Goal: Information Seeking & Learning: Learn about a topic

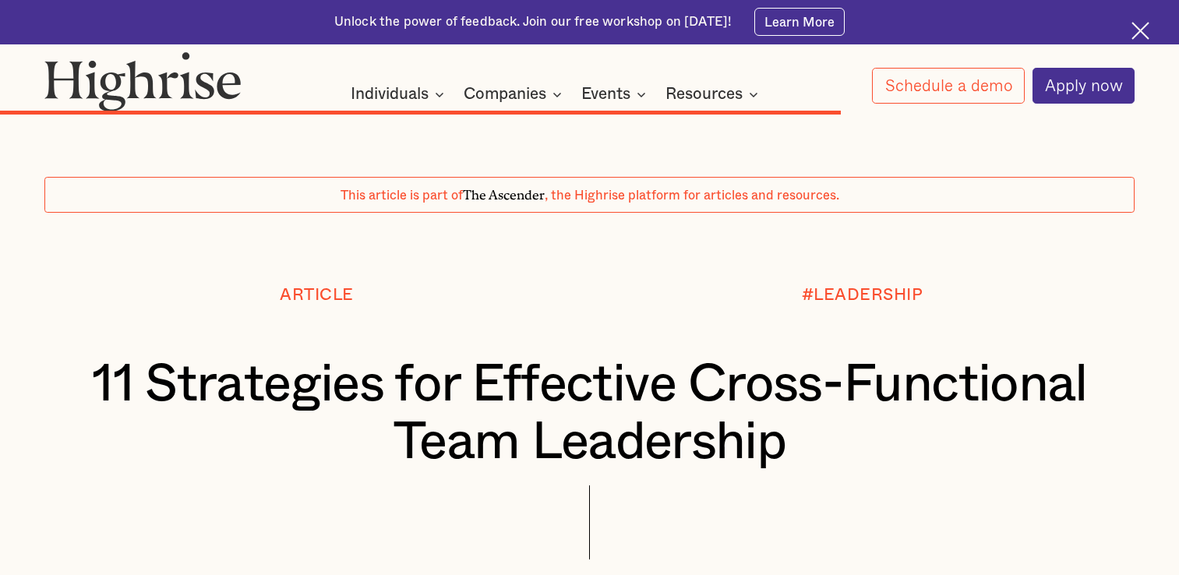
scroll to position [10440, 0]
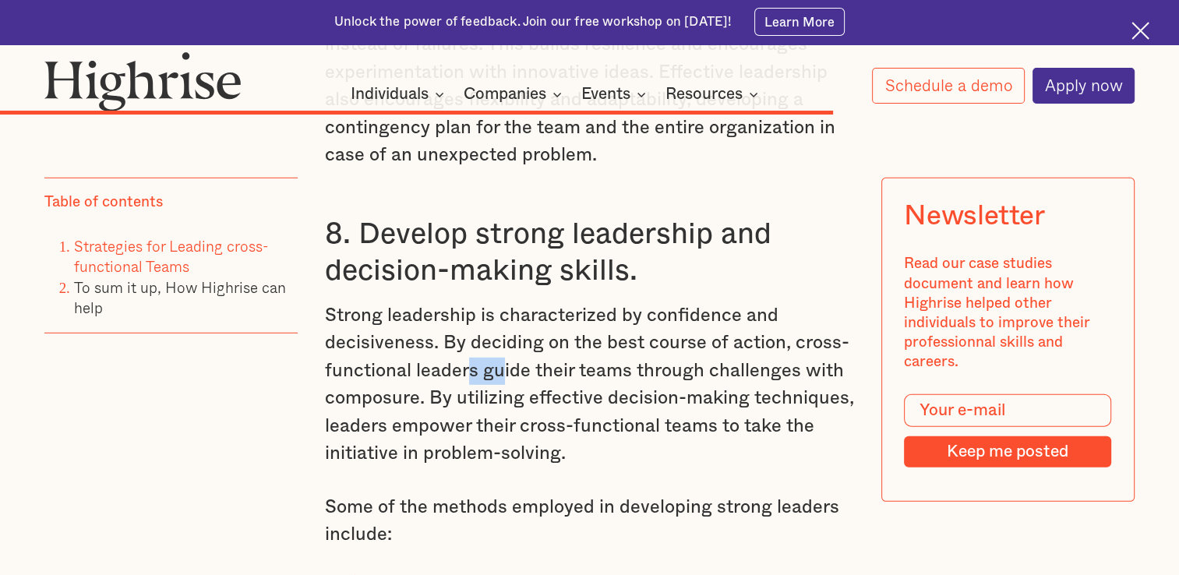
drag, startPoint x: 466, startPoint y: 342, endPoint x: 499, endPoint y: 314, distance: 43.7
click at [499, 314] on p "Strong leadership is characterized by confidence and decisiveness. By deciding …" at bounding box center [590, 385] width 530 height 166
drag, startPoint x: 499, startPoint y: 314, endPoint x: 538, endPoint y: 402, distance: 96.0
click at [538, 402] on p "Strong leadership is characterized by confidence and decisiveness. By deciding …" at bounding box center [590, 385] width 530 height 166
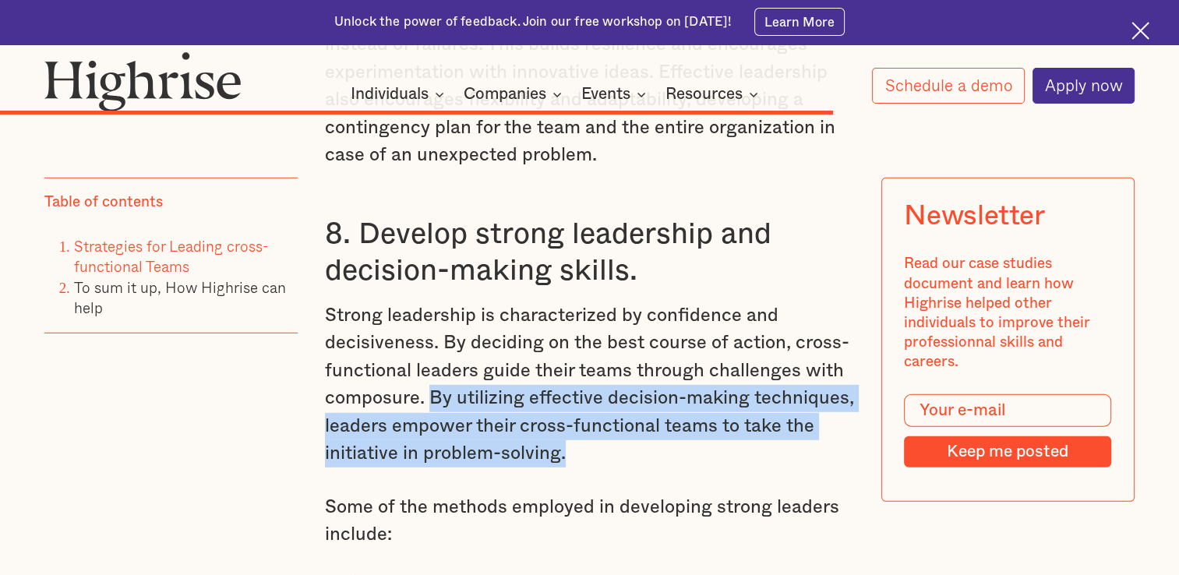
drag, startPoint x: 426, startPoint y: 358, endPoint x: 568, endPoint y: 425, distance: 156.8
click at [568, 425] on p "Strong leadership is characterized by confidence and decisiveness. By deciding …" at bounding box center [590, 385] width 530 height 166
copy p "By utilizing effective decision-making techniques, leaders empower their cross-…"
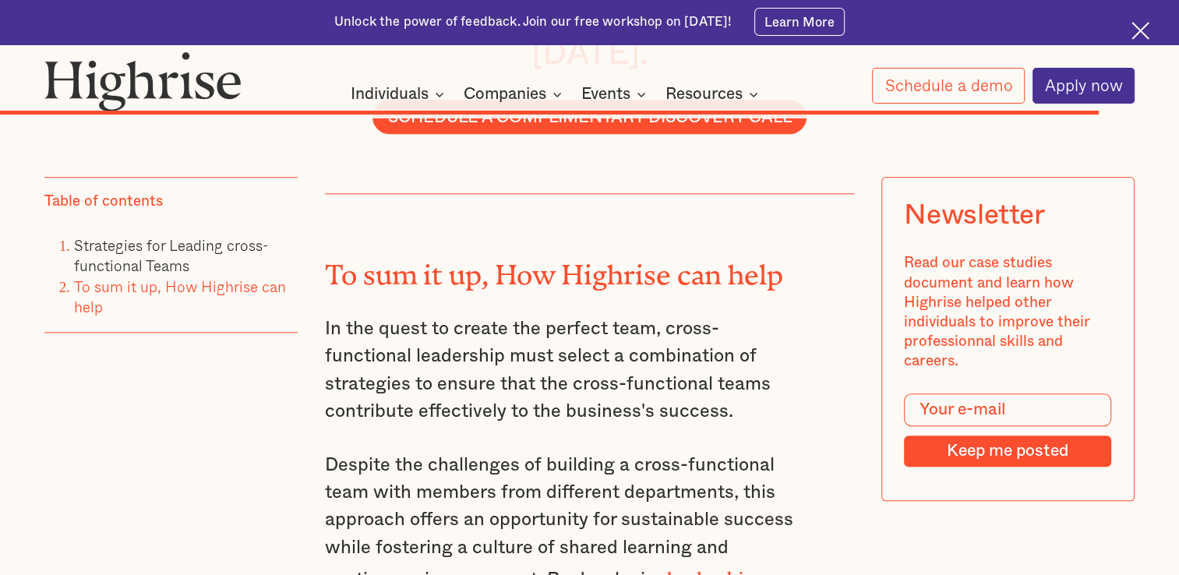
scroll to position [13307, 0]
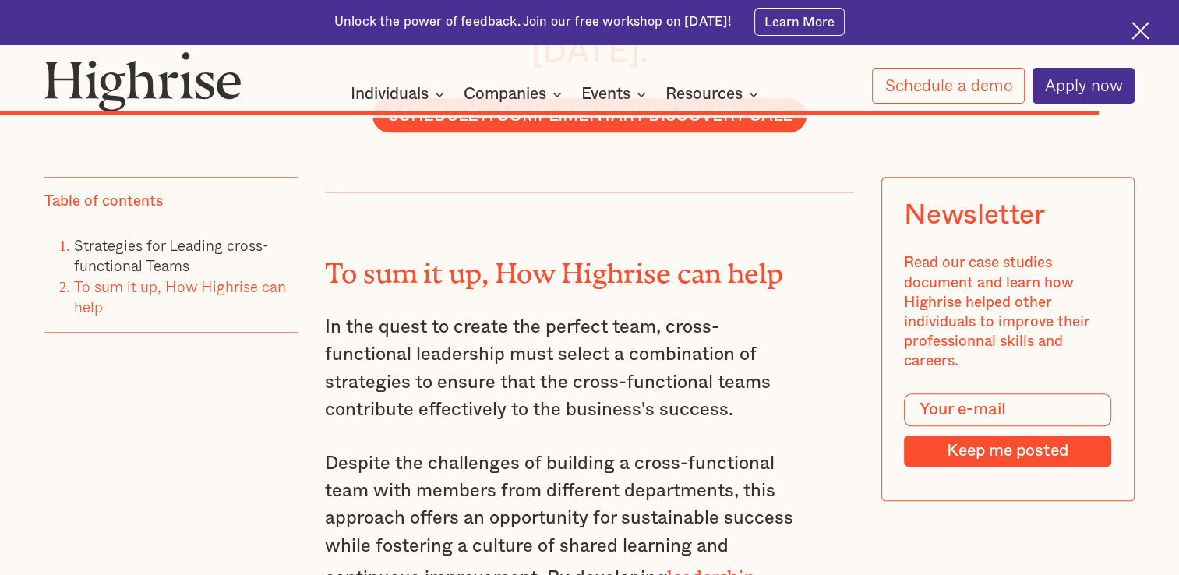
click at [679, 314] on p "In the quest to create the perfect team, cross-functional leadership must selec…" at bounding box center [563, 369] width 477 height 111
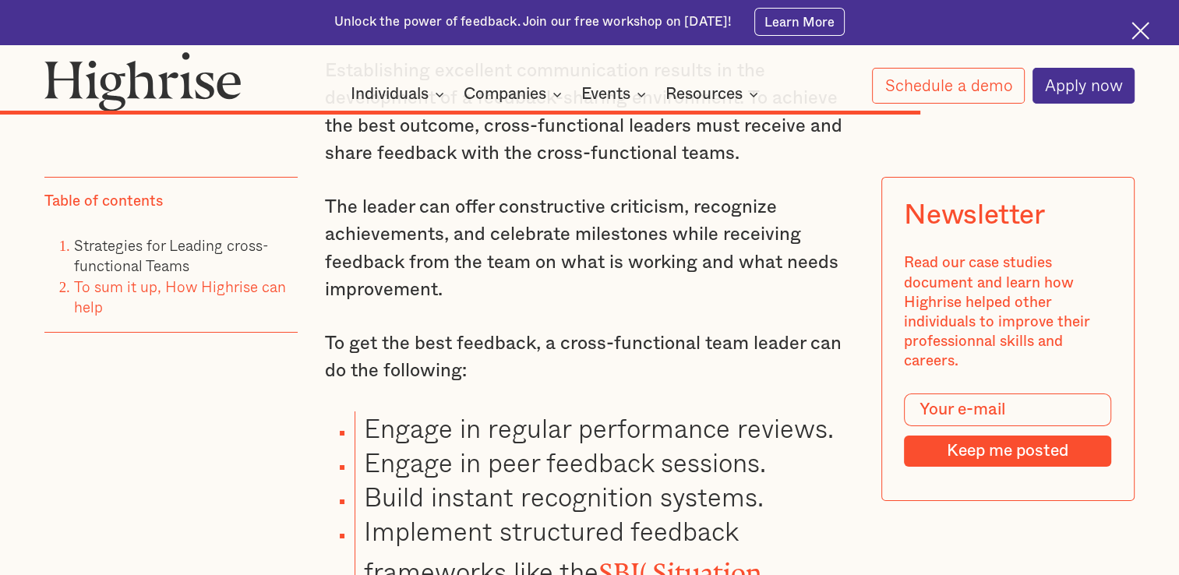
scroll to position [11343, 0]
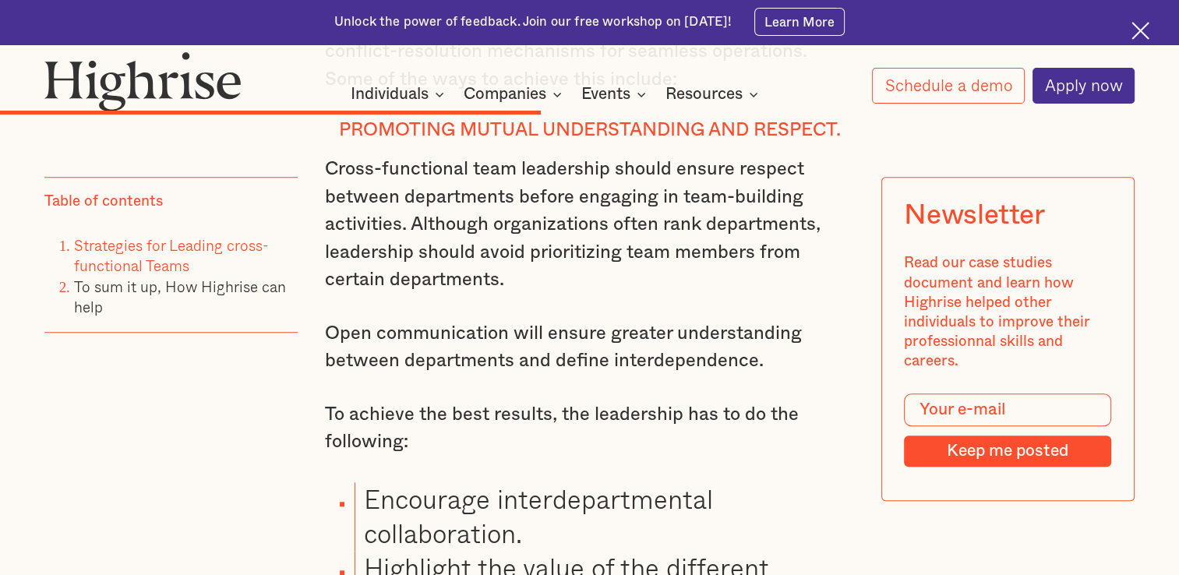
scroll to position [7074, 0]
